Goal: Task Accomplishment & Management: Manage account settings

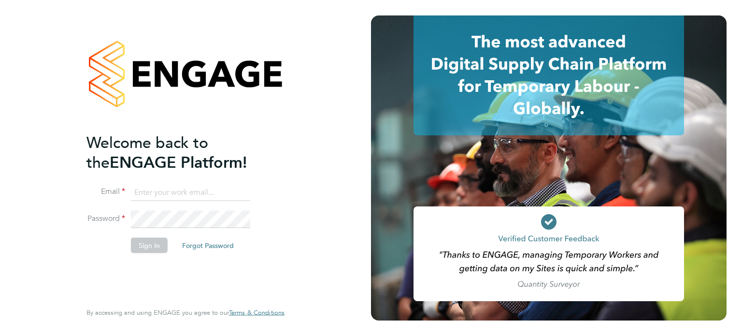
click at [184, 190] on input at bounding box center [190, 192] width 119 height 17
type input "cian.kavanagh@madigangill.co.uk"
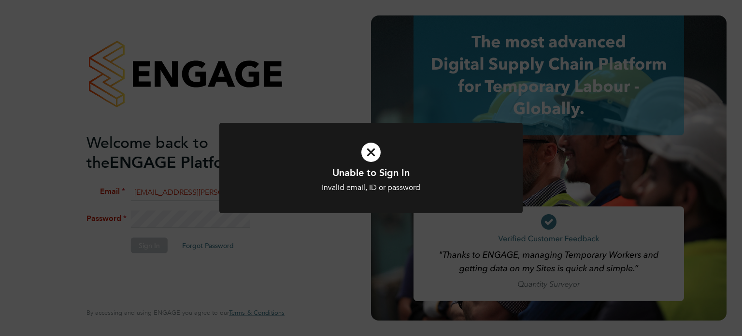
drag, startPoint x: 185, startPoint y: 218, endPoint x: 206, endPoint y: 206, distance: 24.3
click at [188, 218] on div "Unable to Sign In Invalid email, ID or password Cancel Okay" at bounding box center [371, 168] width 742 height 336
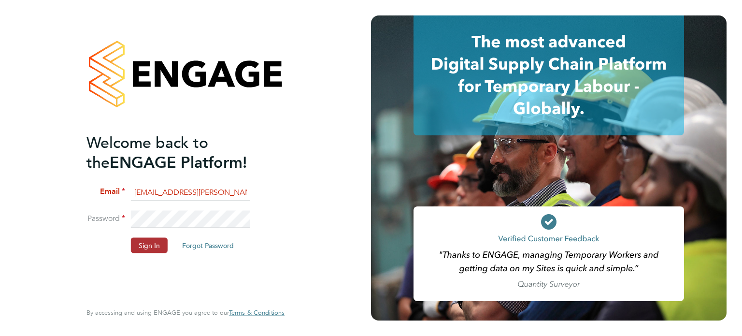
click at [145, 252] on li "Sign In Forgot Password" at bounding box center [180, 249] width 188 height 25
click at [143, 249] on button "Sign In" at bounding box center [149, 244] width 37 height 15
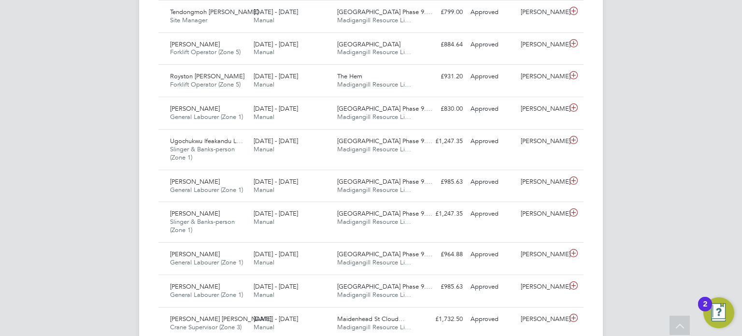
scroll to position [1064, 0]
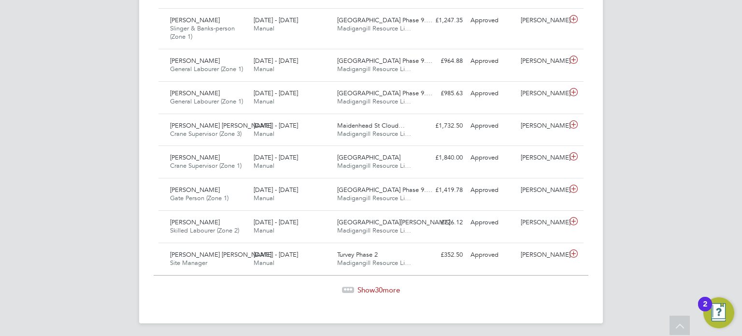
click at [384, 286] on span "Show 30 more" at bounding box center [378, 289] width 43 height 9
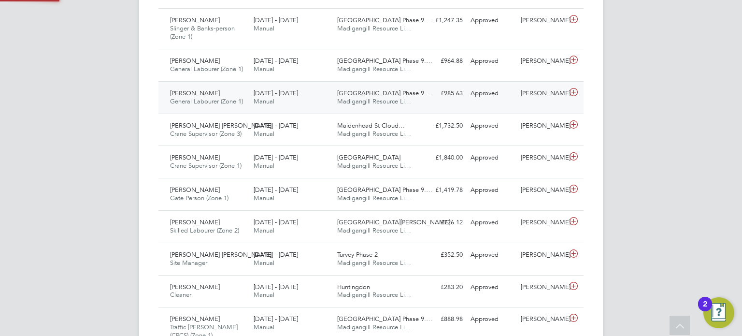
scroll to position [24, 84]
